Goal: Transaction & Acquisition: Purchase product/service

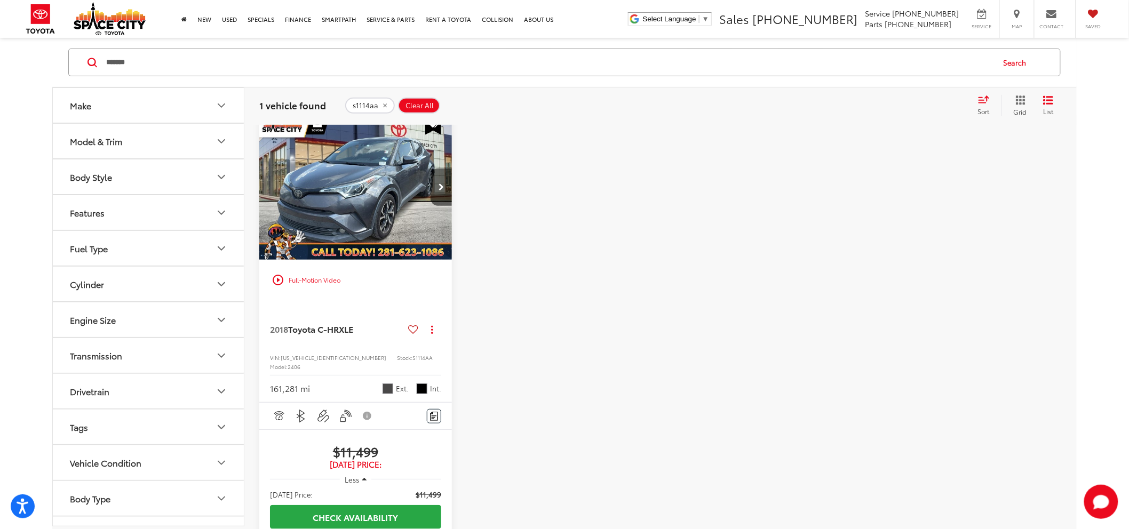
drag, startPoint x: 201, startPoint y: 51, endPoint x: -94, endPoint y: 201, distance: 331.6
click at [0, 201] on html "Accessibility Screen-Reader Guide, Feedback, and Issue Reporting | New window S…" at bounding box center [564, 146] width 1129 height 529
type input "********"
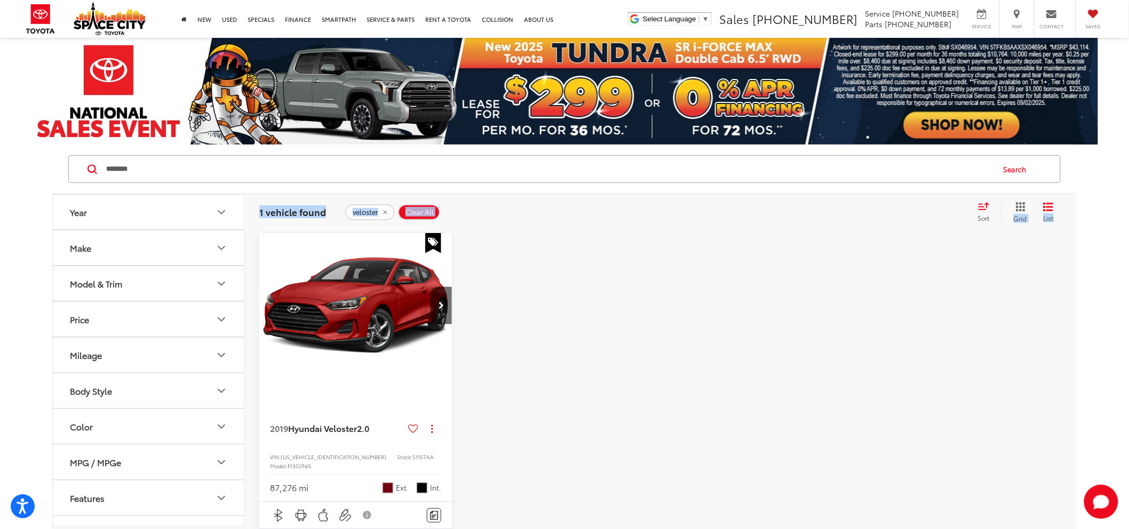
drag, startPoint x: 257, startPoint y: 212, endPoint x: 321, endPoint y: 225, distance: 64.7
click at [321, 225] on div "1 vehicle found veloster Clear All + 0 test Sort Relevance: Price: High to Low …" at bounding box center [660, 212] width 832 height 38
click at [326, 215] on h2 "1 vehicle found" at bounding box center [293, 212] width 69 height 10
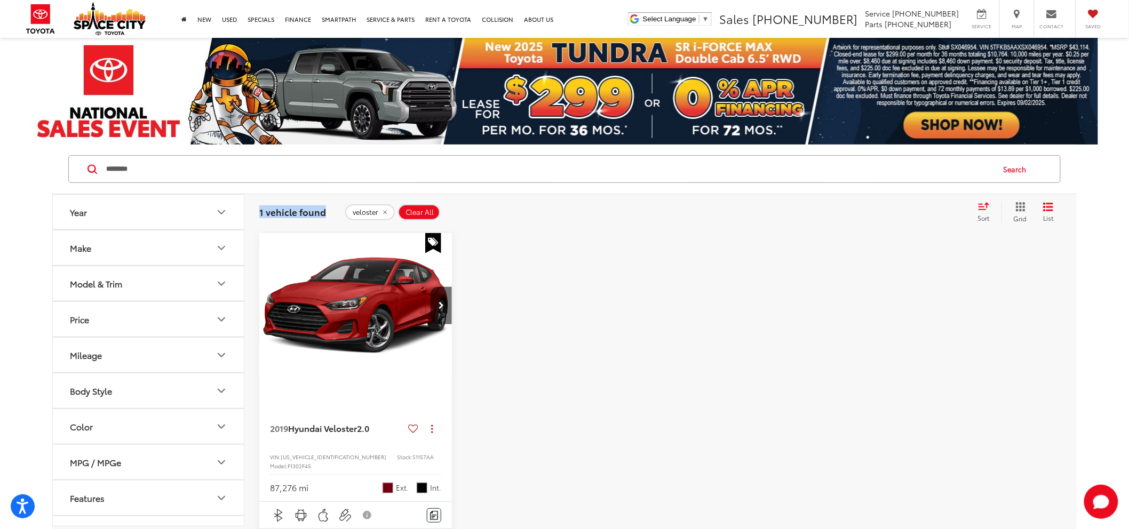
click at [326, 215] on h2 "1 vehicle found" at bounding box center [293, 212] width 69 height 10
drag, startPoint x: 387, startPoint y: 209, endPoint x: 385, endPoint y: 235, distance: 26.2
click at [387, 209] on icon "remove veloster" at bounding box center [384, 212] width 7 height 6
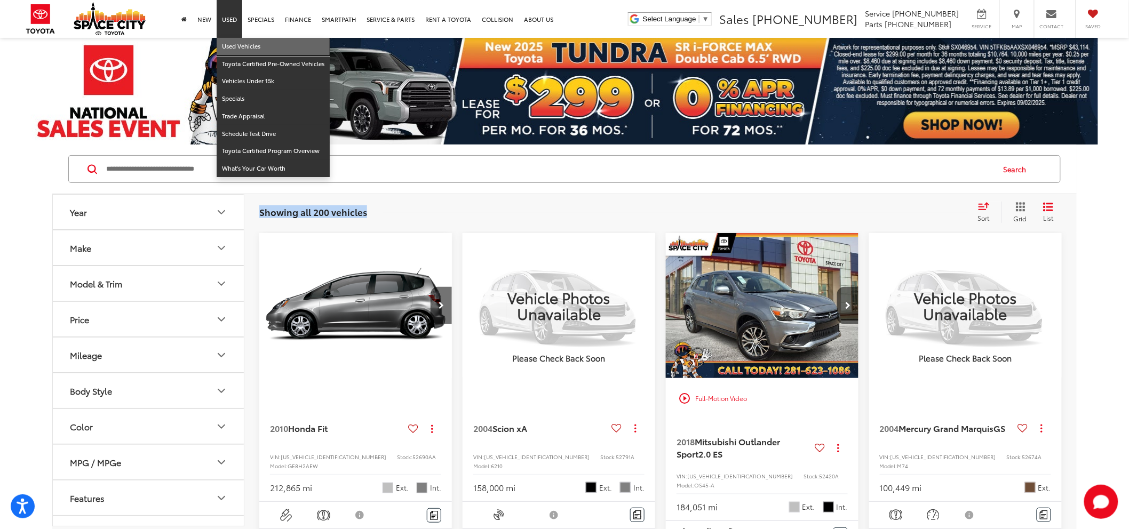
click at [223, 46] on link "Used Vehicles" at bounding box center [273, 47] width 113 height 18
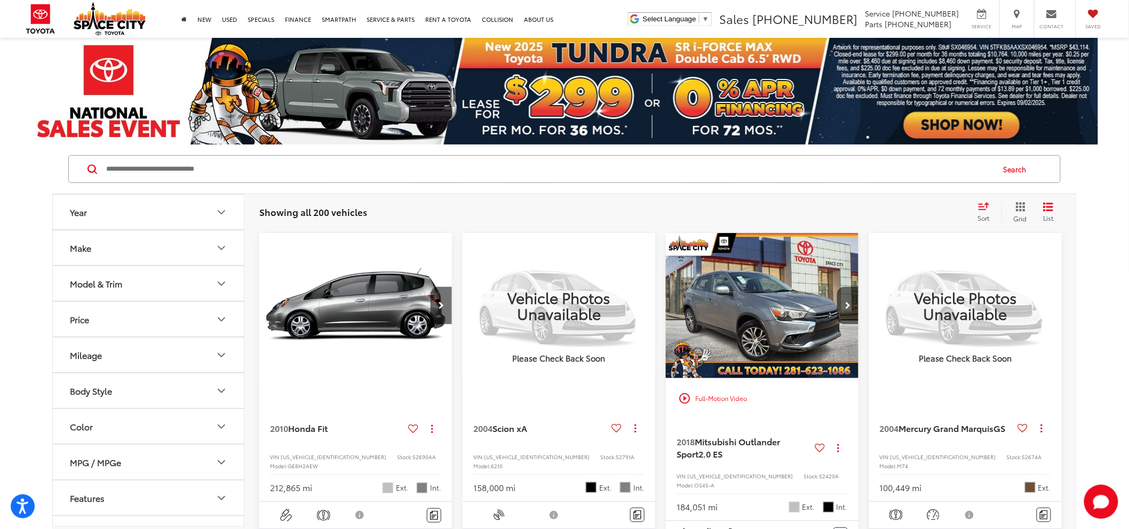
click at [178, 163] on input "Search by Make, Model, or Keyword" at bounding box center [549, 169] width 888 height 26
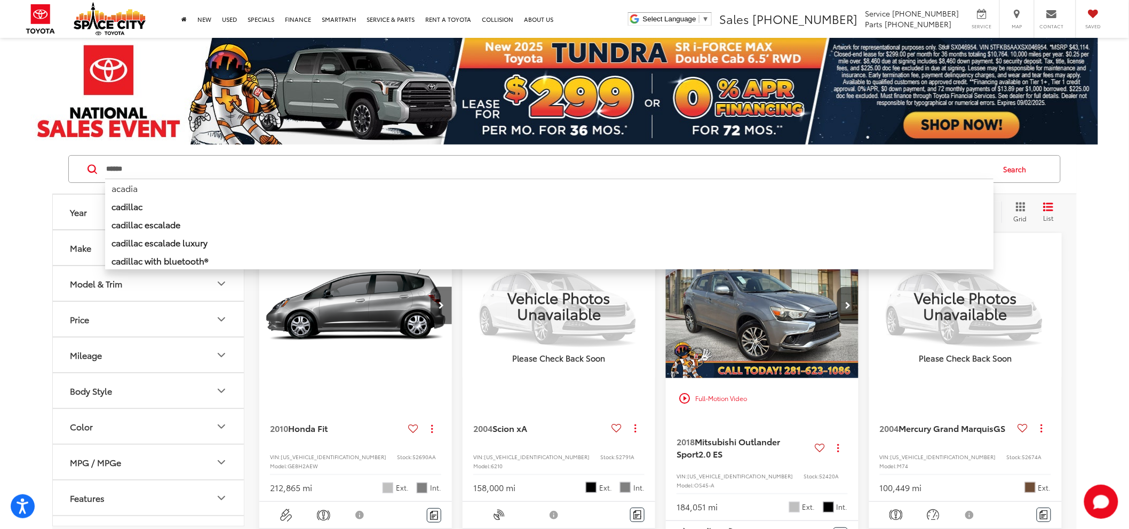
type input "******"
